Goal: Transaction & Acquisition: Purchase product/service

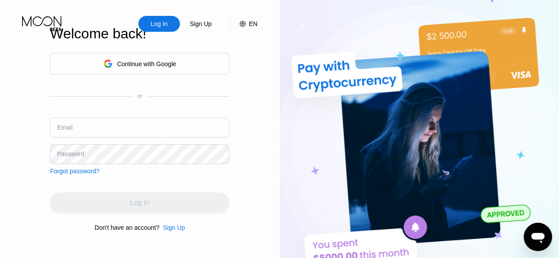
type input "[EMAIL_ADDRESS][DOMAIN_NAME]"
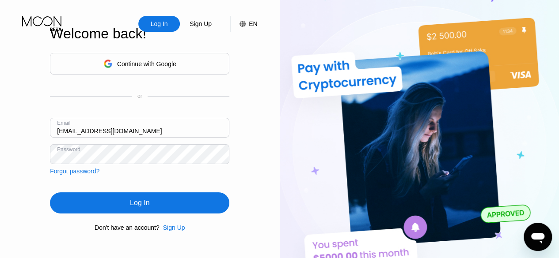
click at [124, 209] on div "Log In" at bounding box center [139, 203] width 179 height 21
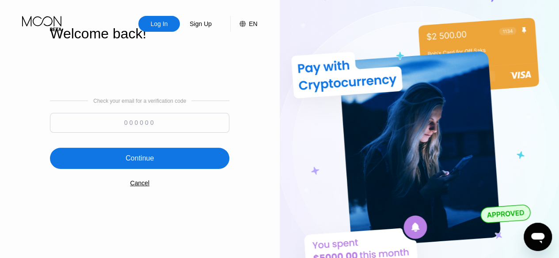
click at [158, 121] on input at bounding box center [139, 123] width 179 height 20
type input "427702"
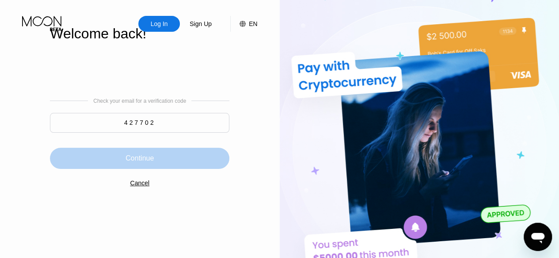
click at [148, 161] on div "Continue" at bounding box center [139, 158] width 28 height 9
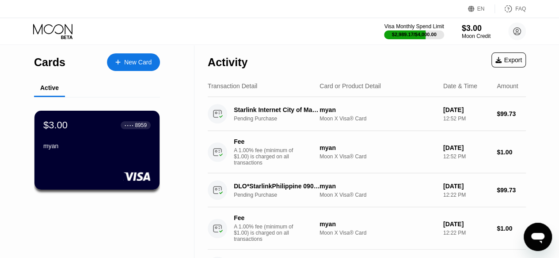
click at [110, 143] on div "$3.00 ● ● ● ● 8959 myan" at bounding box center [96, 137] width 107 height 34
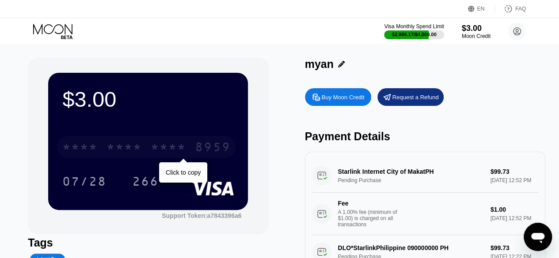
click at [130, 149] on div "* * * *" at bounding box center [123, 148] width 35 height 14
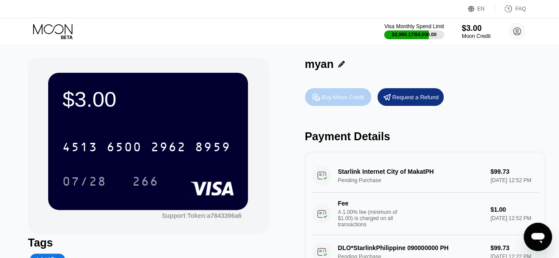
click at [338, 101] on div "Buy Moon Credit" at bounding box center [343, 98] width 43 height 8
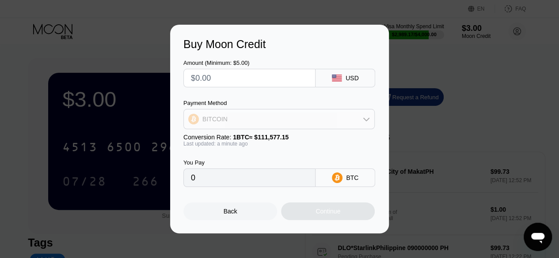
click at [280, 117] on div "BITCOIN" at bounding box center [279, 119] width 190 height 18
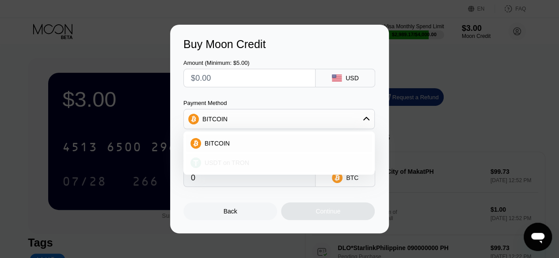
click at [254, 165] on div "USDT on TRON" at bounding box center [284, 162] width 167 height 7
type input "0.00"
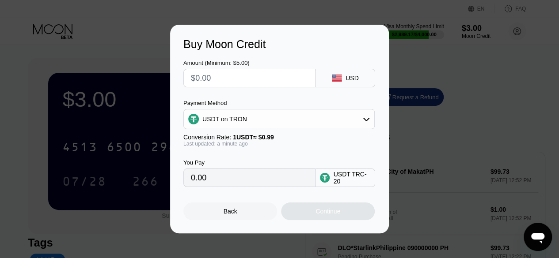
click at [215, 85] on input "text" at bounding box center [249, 78] width 117 height 18
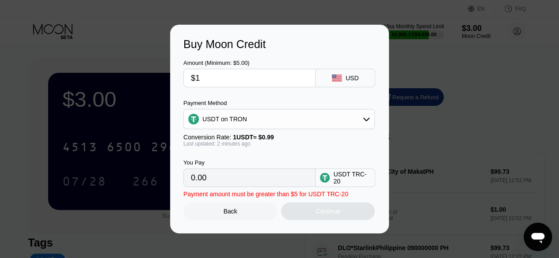
type input "$1"
type input "1.01"
type input "$10"
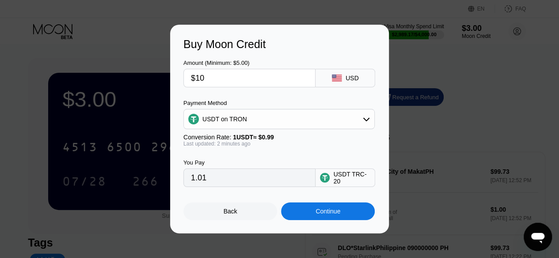
type input "10.10"
type input "$103"
type input "104.04"
type input "$103"
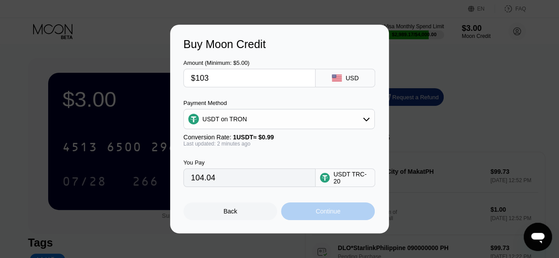
click at [326, 212] on div "Continue" at bounding box center [327, 211] width 25 height 7
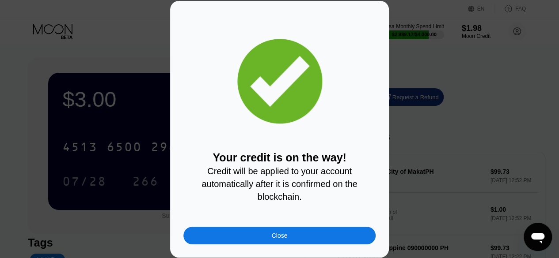
click at [320, 238] on div "Close" at bounding box center [279, 236] width 192 height 18
